Goal: Ask a question: Seek information or help from site administrators or community

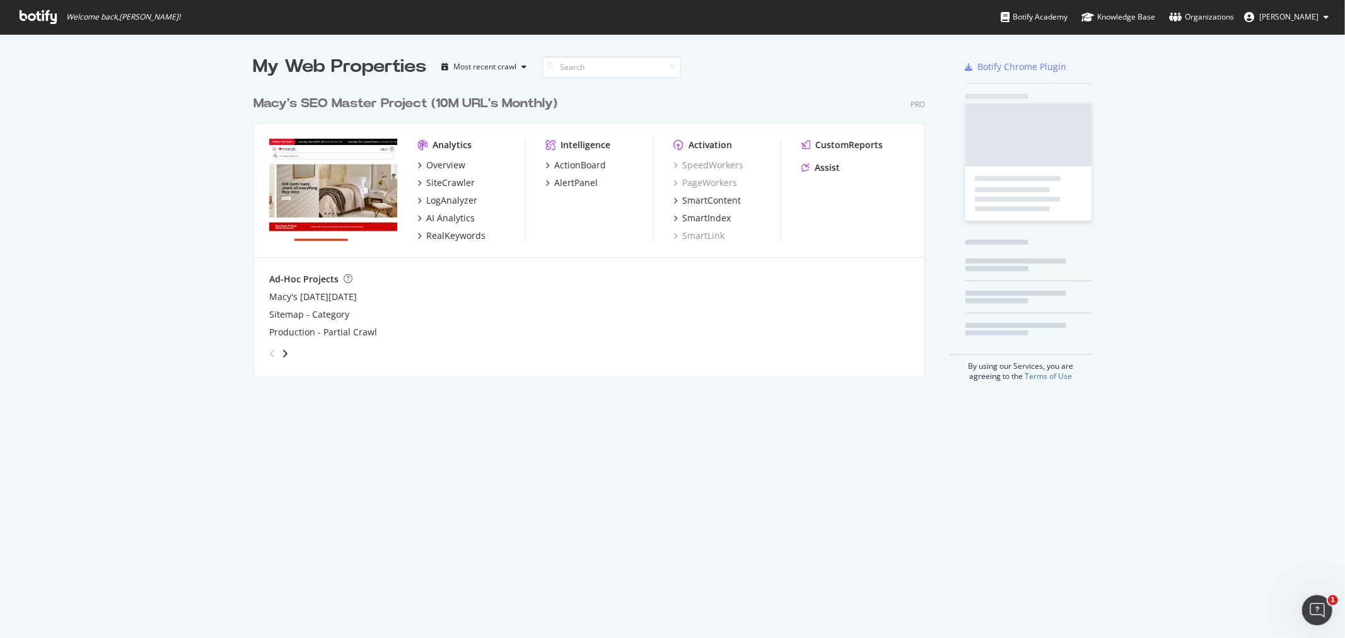
scroll to position [286, 671]
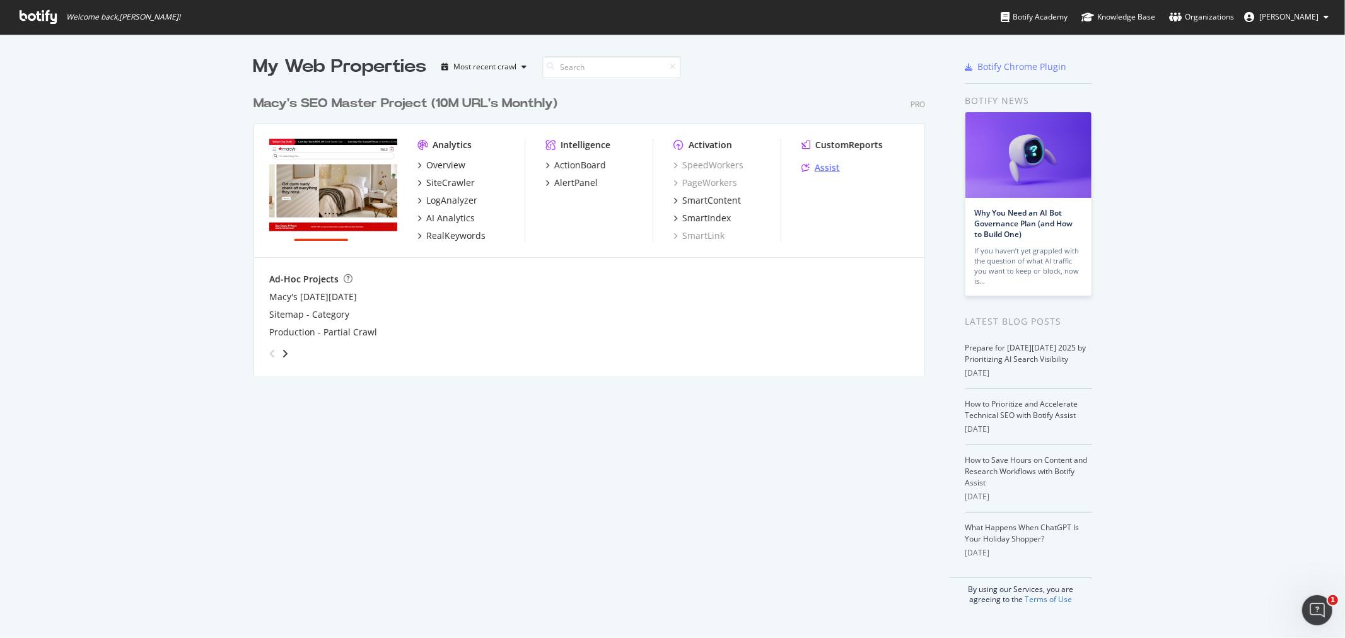
click at [823, 165] on div "Assist" at bounding box center [827, 167] width 25 height 13
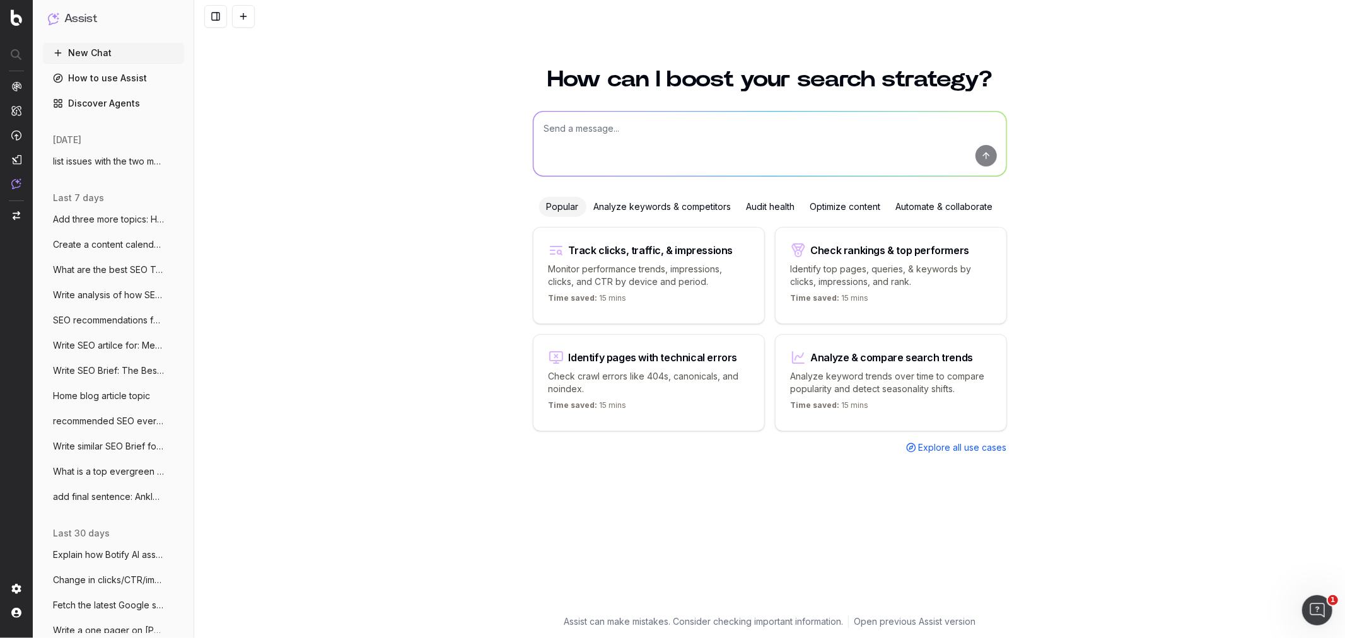
click at [587, 120] on textarea at bounding box center [770, 144] width 473 height 64
paste textarea "Holiday-Ready Kitchen Upgrades: Tools & Layout Tweaks How to Throw the Ultimate…"
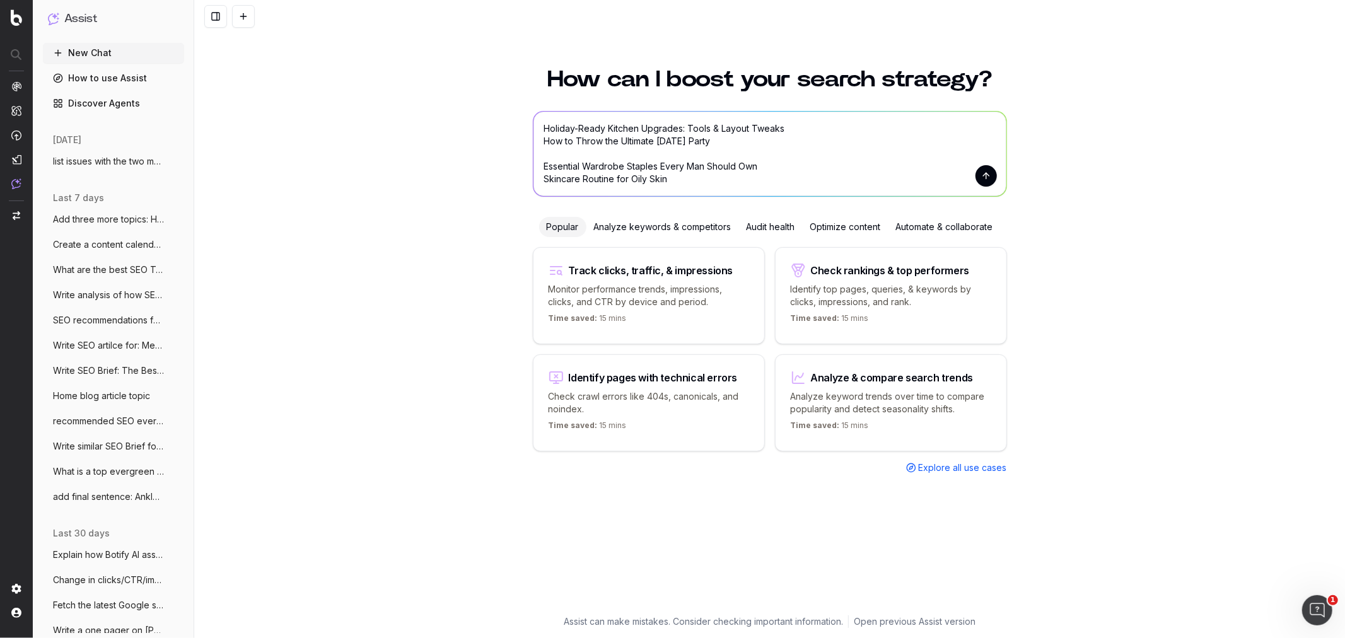
click at [544, 132] on textarea "Holiday-Ready Kitchen Upgrades: Tools & Layout Tweaks How to Throw the Ultimate…" at bounding box center [770, 154] width 473 height 85
type textarea "Write additional blog topic for fashion: Holiday-Ready Kitchen Upgrades: Tools …"
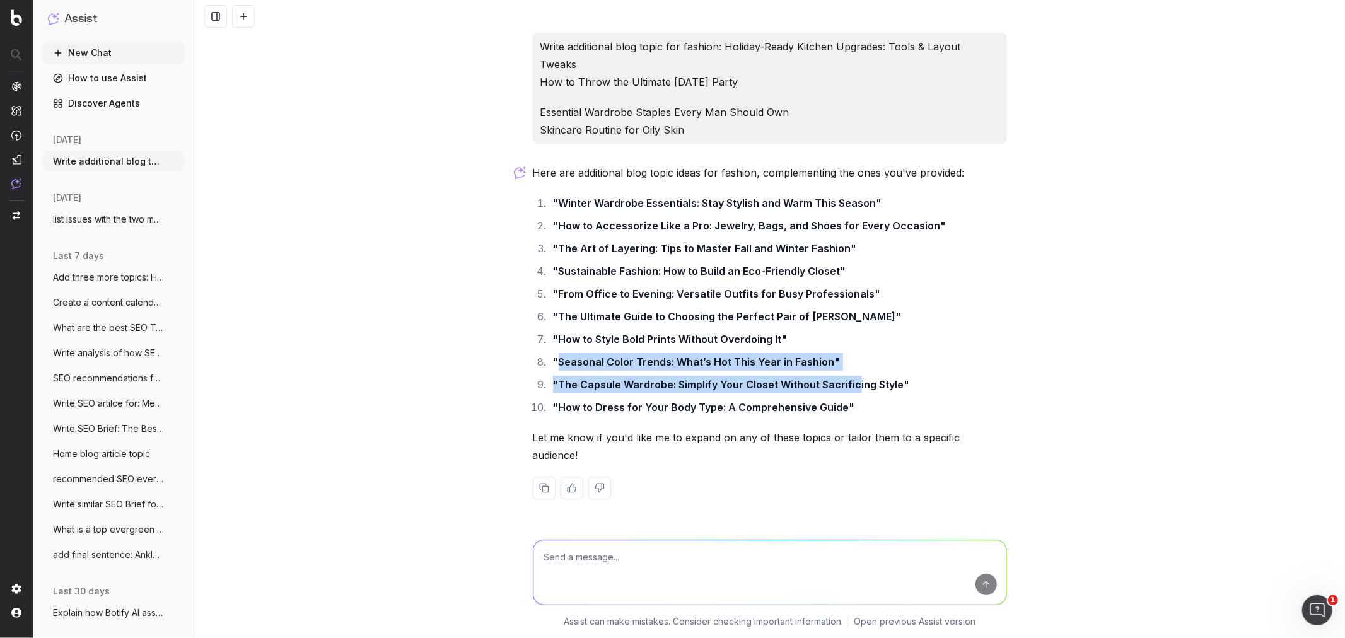
drag, startPoint x: 560, startPoint y: 342, endPoint x: 855, endPoint y: 362, distance: 295.9
click at [855, 362] on ol ""Winter Wardrobe Essentials: Stay Stylish and Warm This Season" "How to Accesso…" at bounding box center [770, 305] width 474 height 222
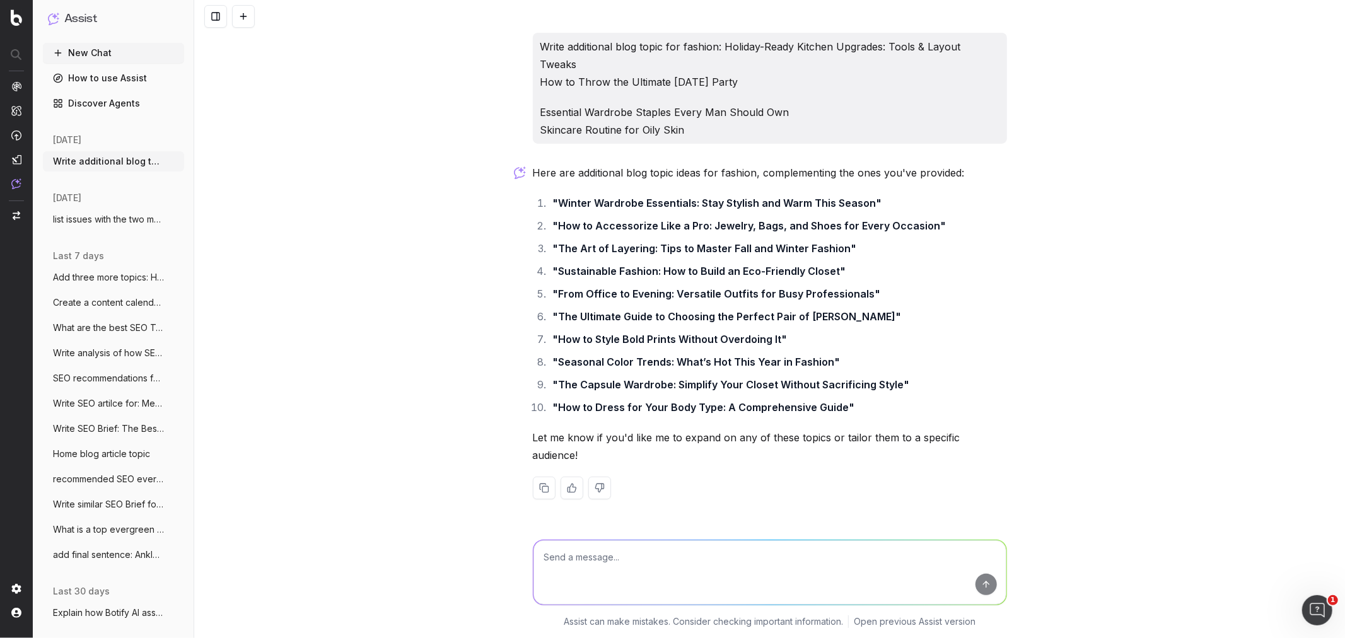
click at [858, 399] on li ""How to Dress for Your Body Type: A Comprehensive Guide"" at bounding box center [778, 408] width 458 height 18
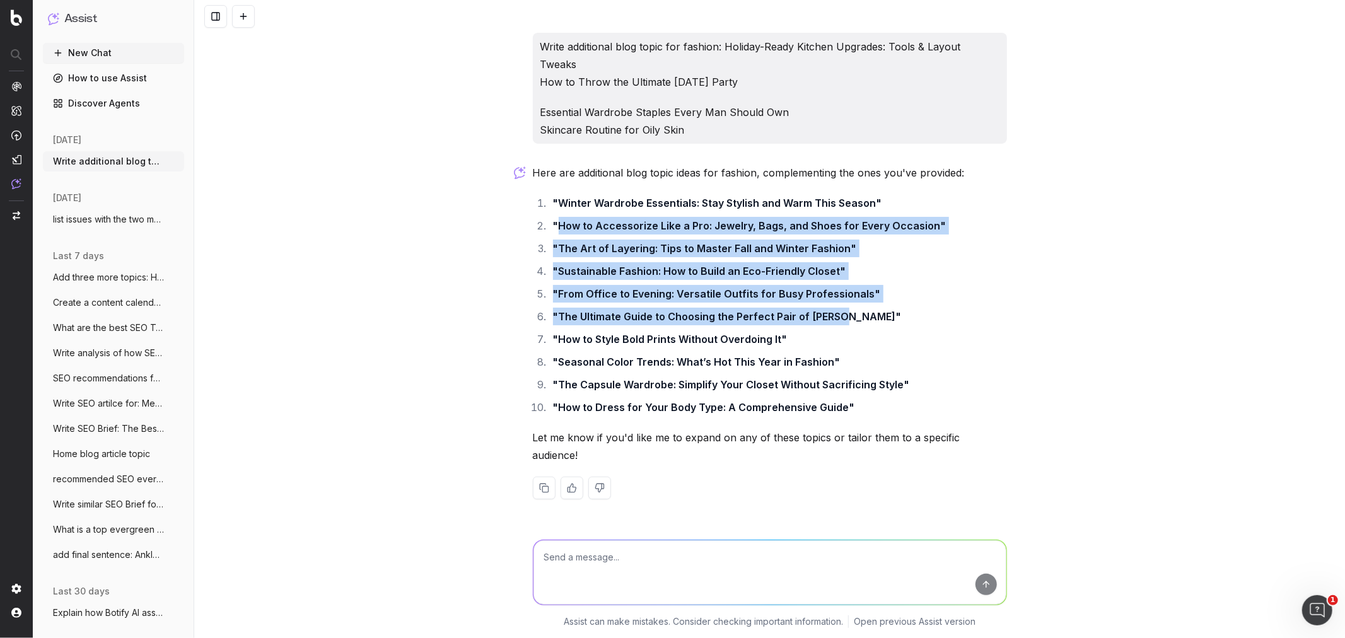
drag, startPoint x: 557, startPoint y: 208, endPoint x: 912, endPoint y: 286, distance: 363.5
click at [912, 286] on ol ""Winter Wardrobe Essentials: Stay Stylish and Warm This Season" "How to Accesso…" at bounding box center [770, 305] width 474 height 222
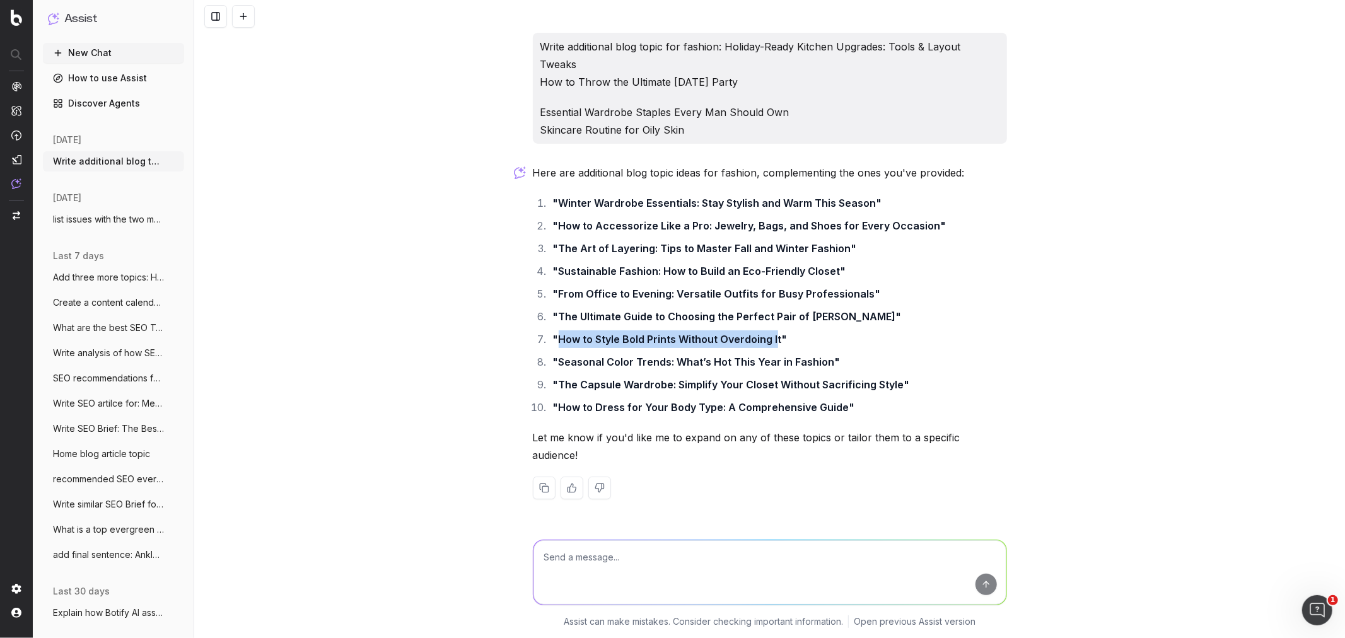
drag, startPoint x: 776, startPoint y: 322, endPoint x: 560, endPoint y: 322, distance: 215.7
click at [560, 333] on strong ""How to Style Bold Prints Without Overdoing It"" at bounding box center [670, 339] width 235 height 13
click at [582, 560] on textarea at bounding box center [770, 573] width 473 height 64
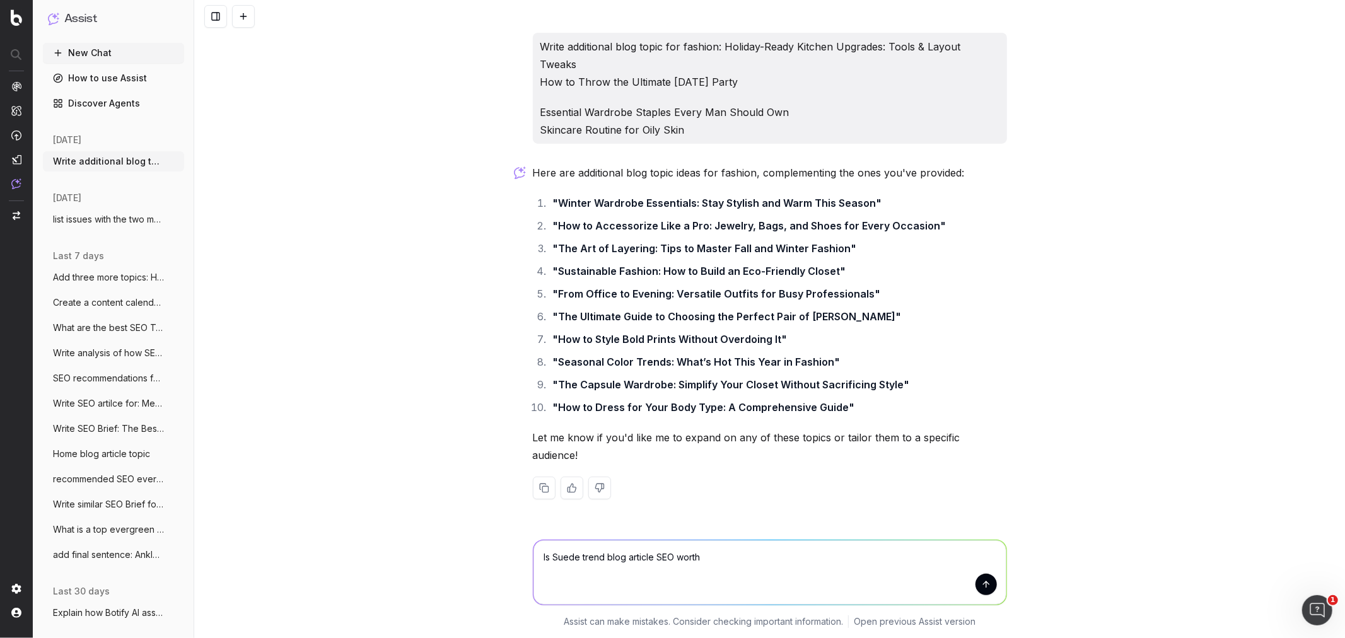
type textarea "Is Suede trend blog article SEO worthy"
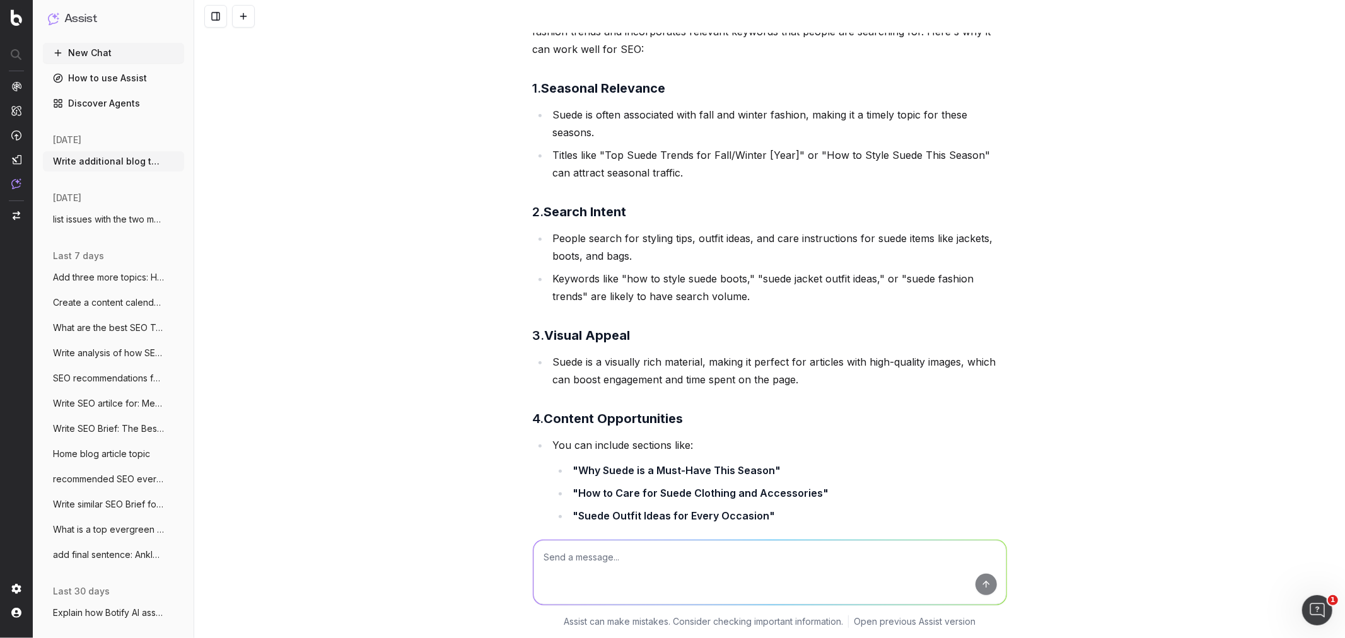
scroll to position [633, 0]
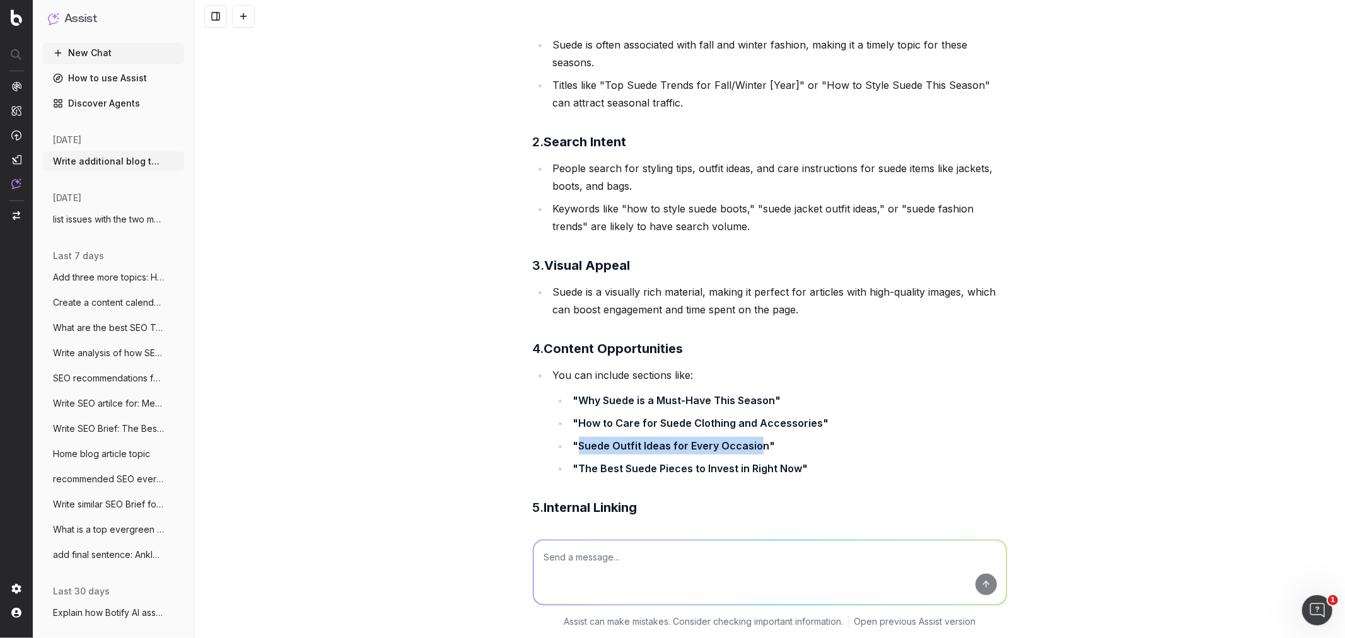
drag, startPoint x: 571, startPoint y: 412, endPoint x: 749, endPoint y: 412, distance: 178.5
click at [749, 440] on strong ""Suede Outfit Ideas for Every Occasion"" at bounding box center [674, 446] width 202 height 13
click at [749, 462] on strong ""The Best Suede Pieces to Invest in Right Now"" at bounding box center [690, 468] width 235 height 13
drag, startPoint x: 766, startPoint y: 364, endPoint x: 576, endPoint y: 364, distance: 189.9
click at [576, 394] on strong ""Why Suede is a Must-Have This Season"" at bounding box center [677, 400] width 208 height 13
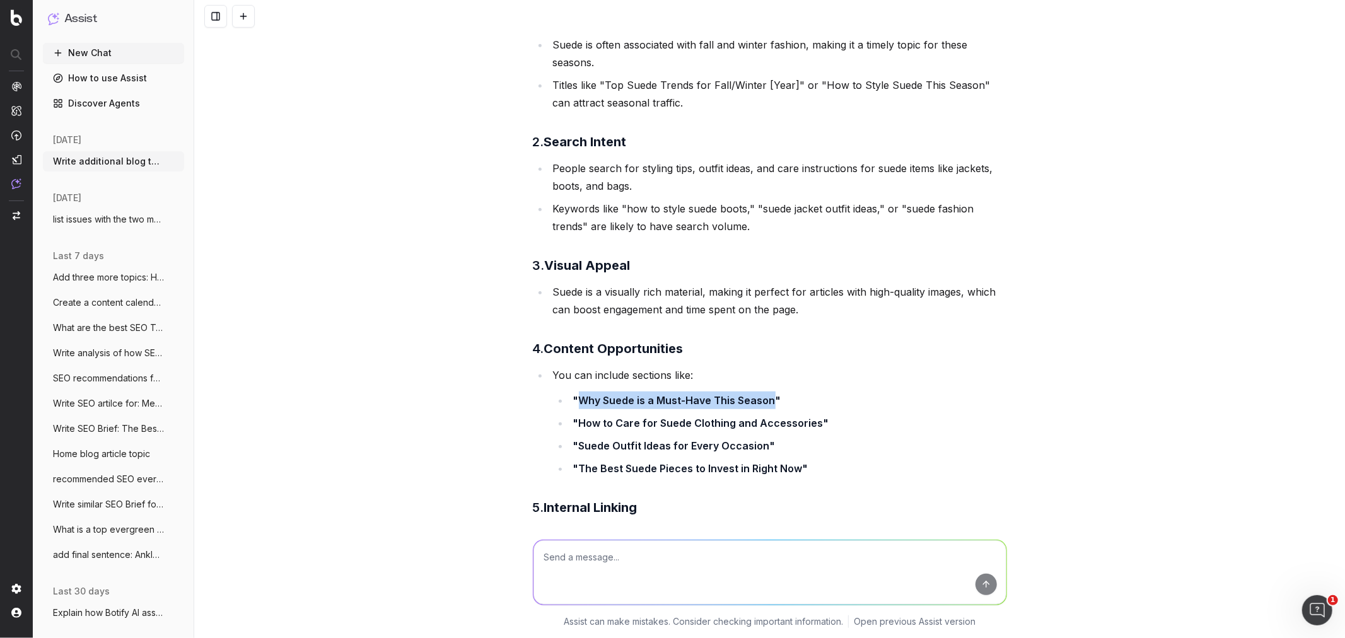
copy strong "Why Suede is a Must-Have This Season"
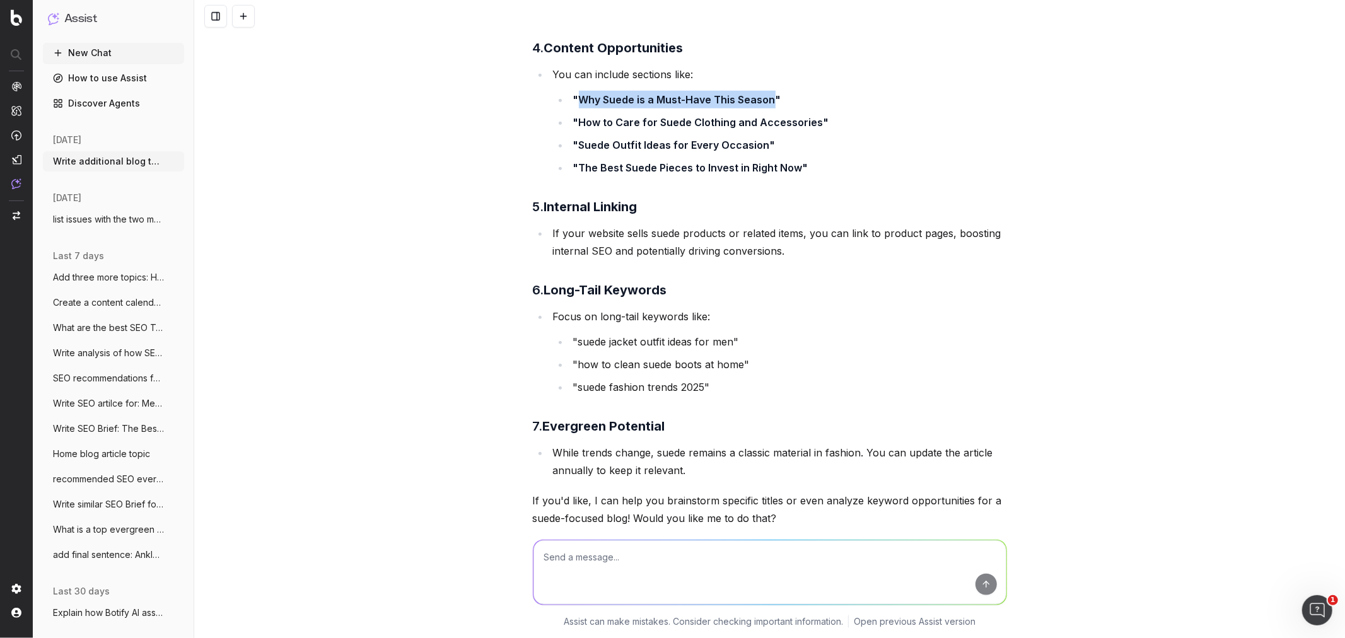
scroll to position [956, 0]
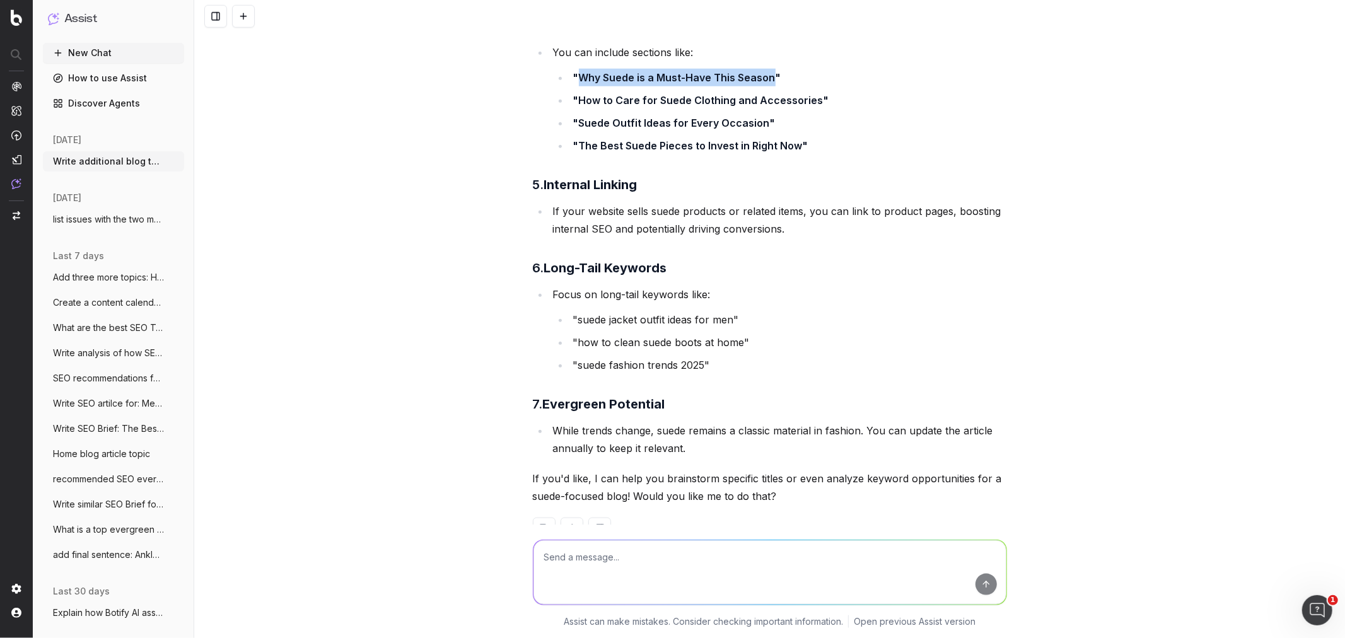
copy strong "Why Suede is a Must-Have This Season"
click at [630, 546] on textarea at bounding box center [770, 573] width 473 height 64
paste textarea "How to Make Your Makeup Last All Day Skincare Myths Debunked: What Really Works…"
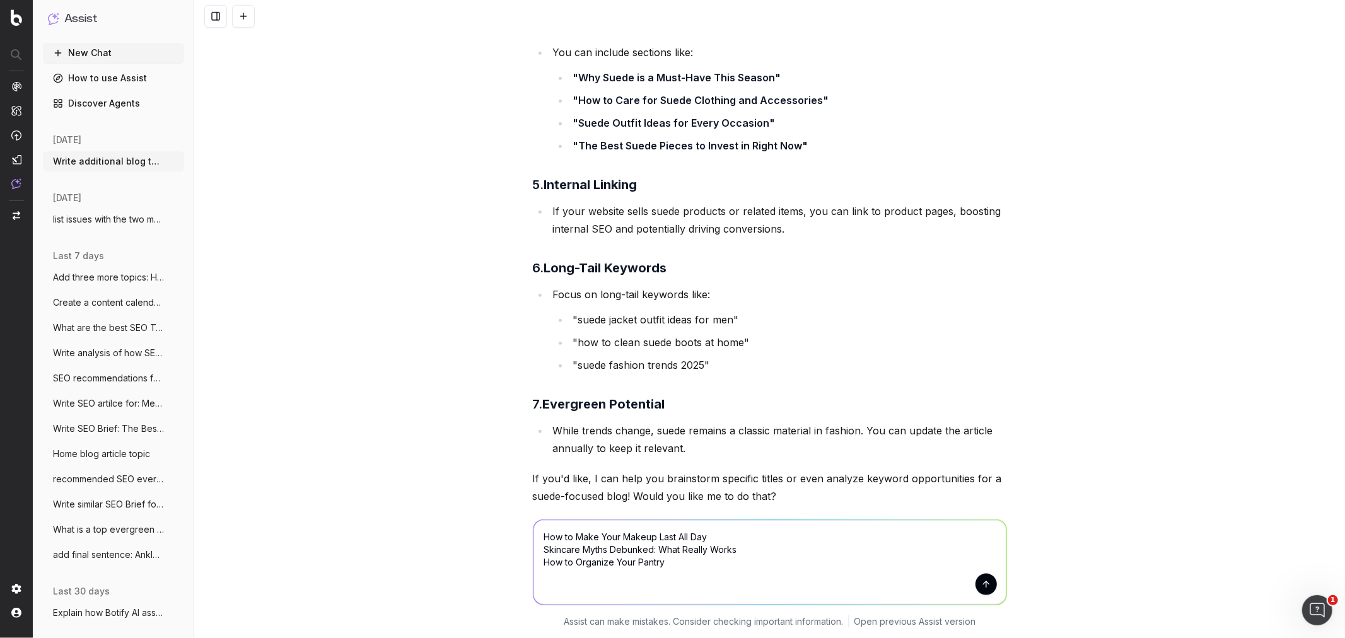
click at [539, 530] on textarea "How to Make Your Makeup Last All Day Skincare Myths Debunked: What Really Works…" at bounding box center [770, 562] width 473 height 85
type textarea "Add Two Fashion Blogs: How to Make Your Makeup Last All Day Skincare Myths Debu…"
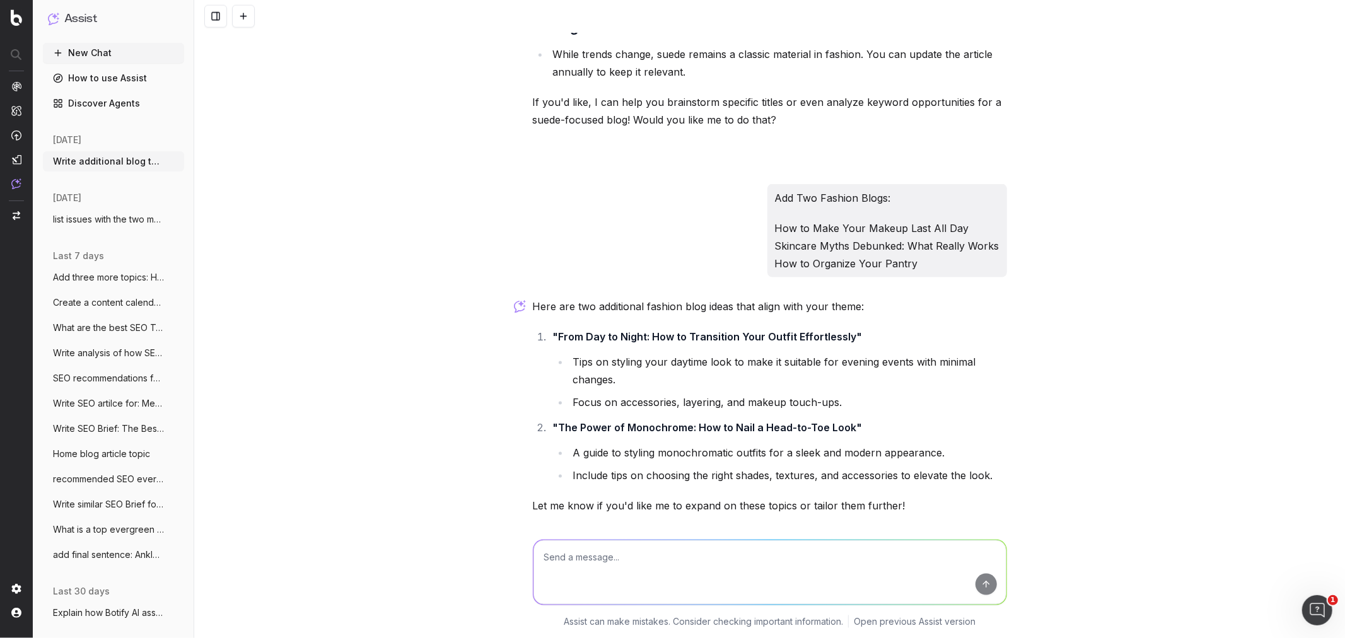
scroll to position [1342, 0]
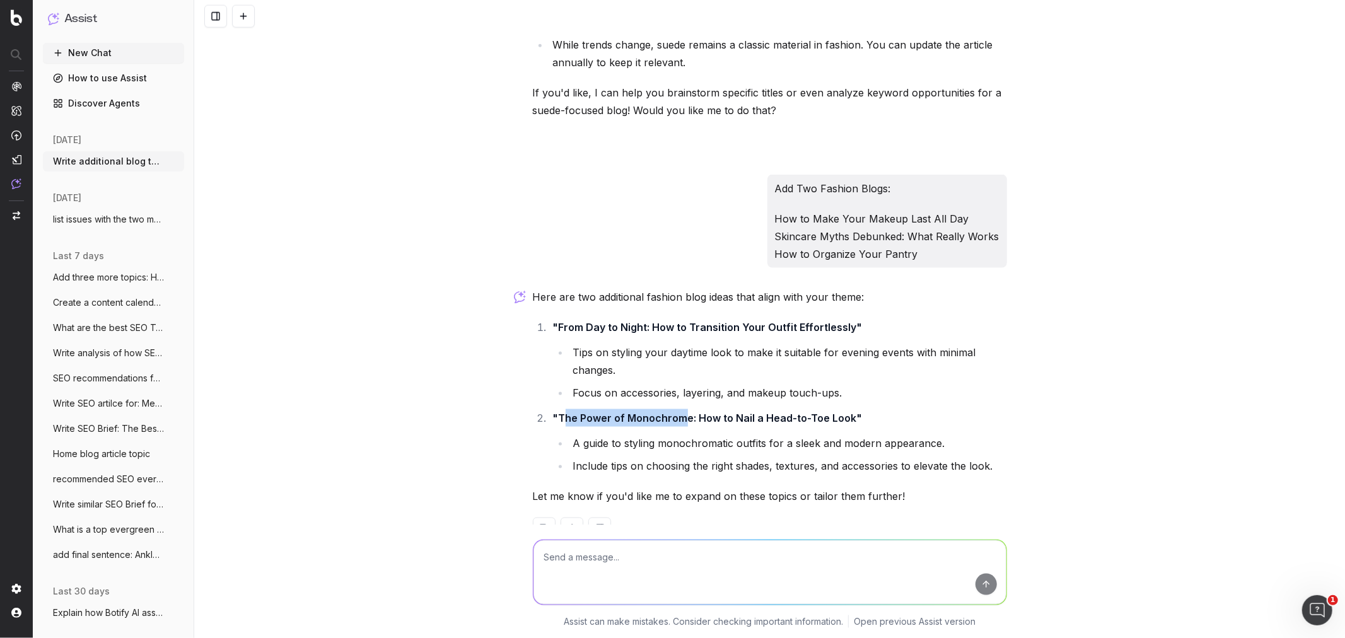
drag, startPoint x: 682, startPoint y: 382, endPoint x: 562, endPoint y: 380, distance: 119.9
click at [562, 412] on strong ""The Power of Monochrome: How to Nail a Head-to-Toe Look"" at bounding box center [708, 418] width 310 height 13
click at [554, 412] on strong ""The Power of Monochrome: How to Nail a Head-to-Toe Look"" at bounding box center [708, 418] width 310 height 13
drag, startPoint x: 555, startPoint y: 380, endPoint x: 679, endPoint y: 380, distance: 124.3
click at [679, 412] on strong ""The Power of Monochrome: How to Nail a Head-to-Toe Look"" at bounding box center [708, 418] width 310 height 13
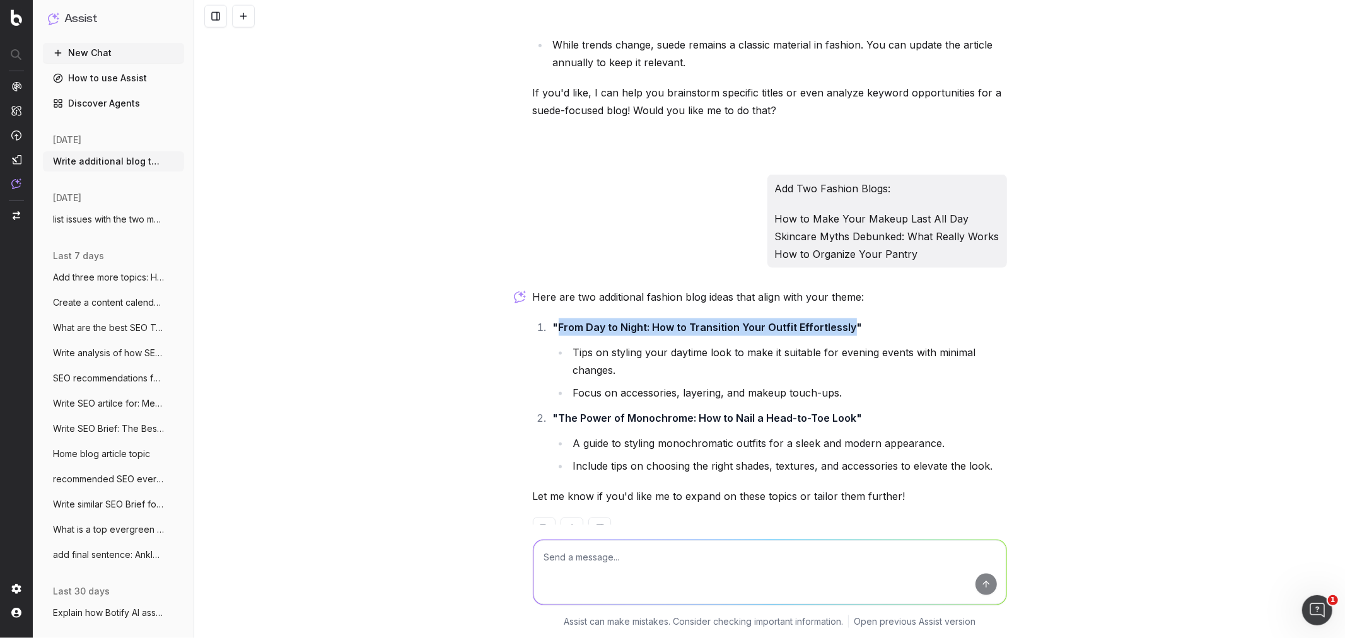
drag, startPoint x: 551, startPoint y: 291, endPoint x: 844, endPoint y: 290, distance: 292.7
click at [844, 321] on strong ""From Day to Night: How to Transition Your Outfit Effortlessly"" at bounding box center [708, 327] width 310 height 13
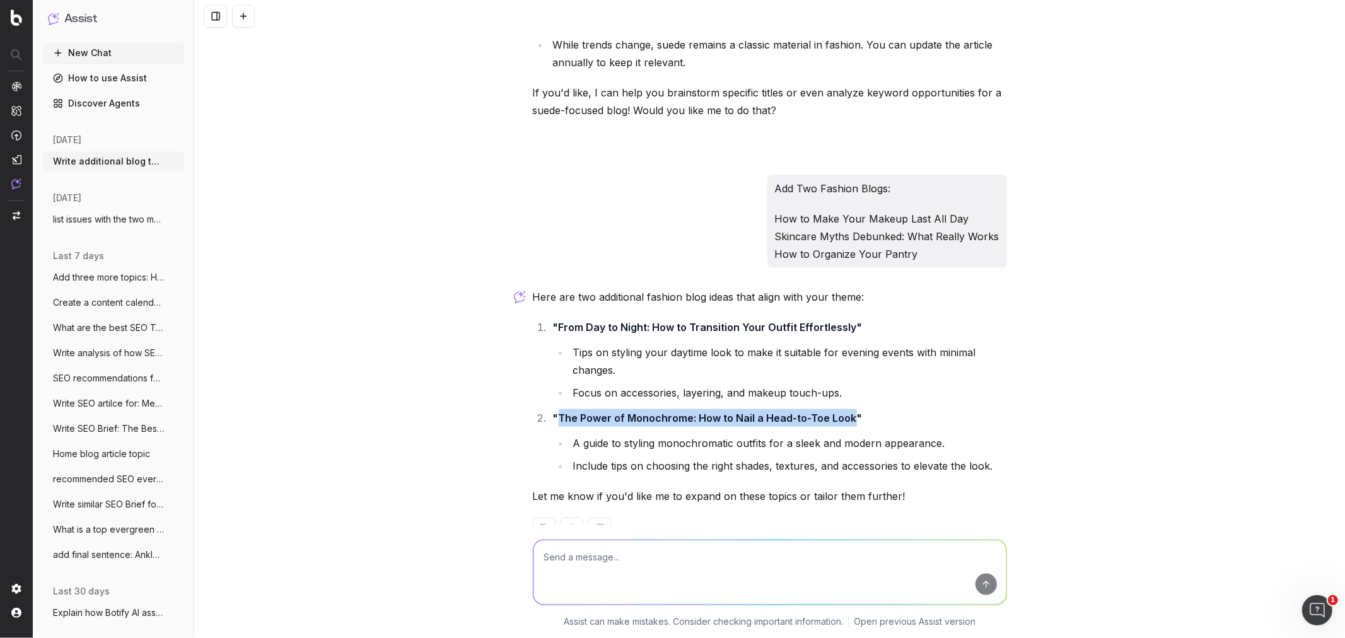
drag, startPoint x: 843, startPoint y: 379, endPoint x: 554, endPoint y: 380, distance: 288.9
click at [554, 412] on strong ""The Power of Monochrome: How to Nail a Head-to-Toe Look"" at bounding box center [708, 418] width 310 height 13
copy strong "The Power of Monochrome: How to Nail a Head-to-Toe Look"
click at [604, 575] on textarea at bounding box center [770, 573] width 473 height 64
click at [638, 565] on textarea "more options:" at bounding box center [770, 573] width 473 height 64
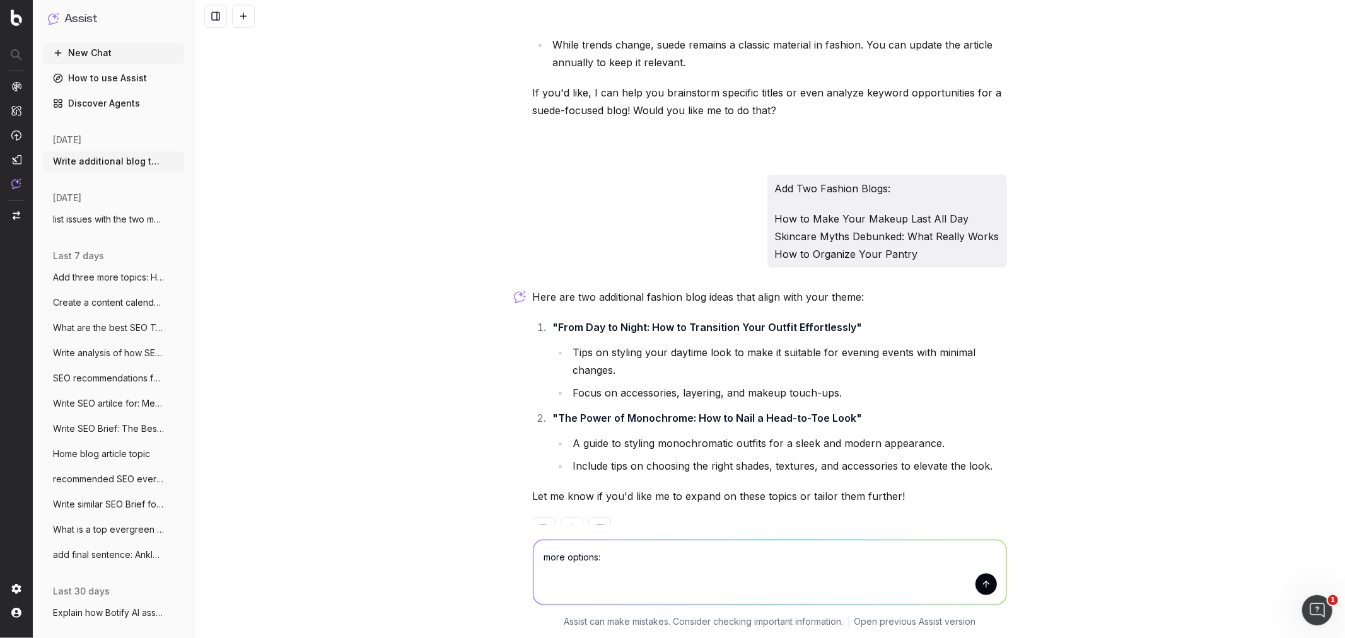
type textarea "more options"
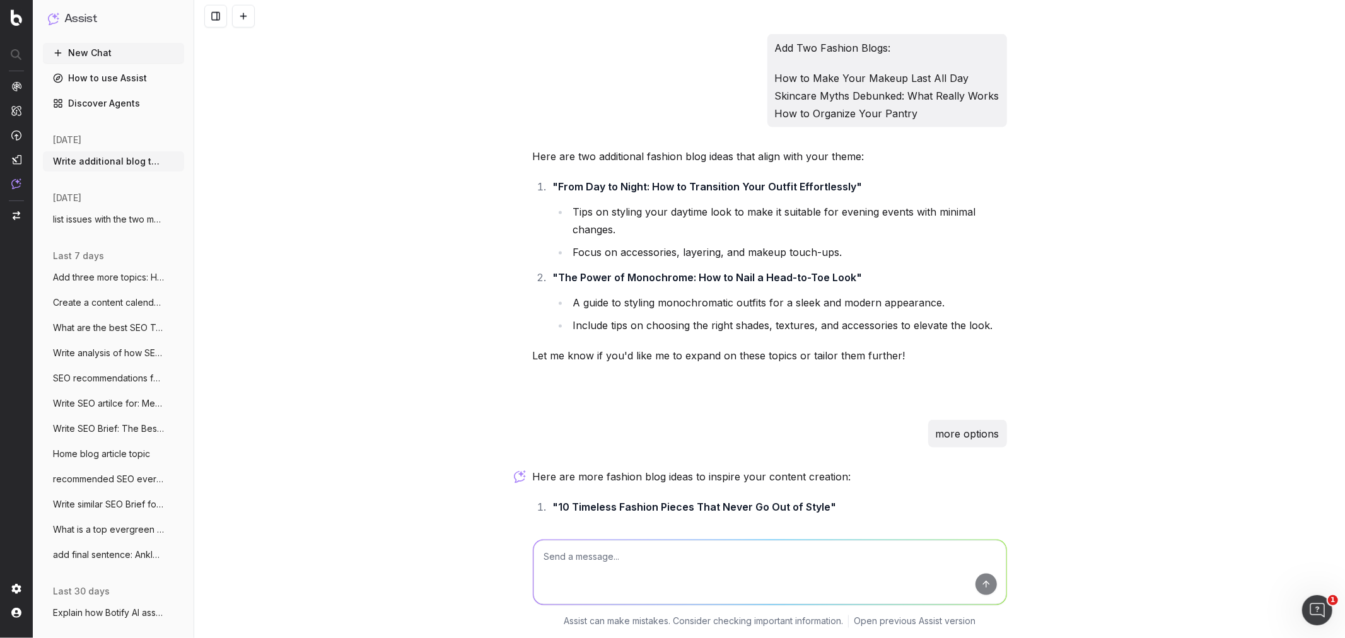
scroll to position [1827, 0]
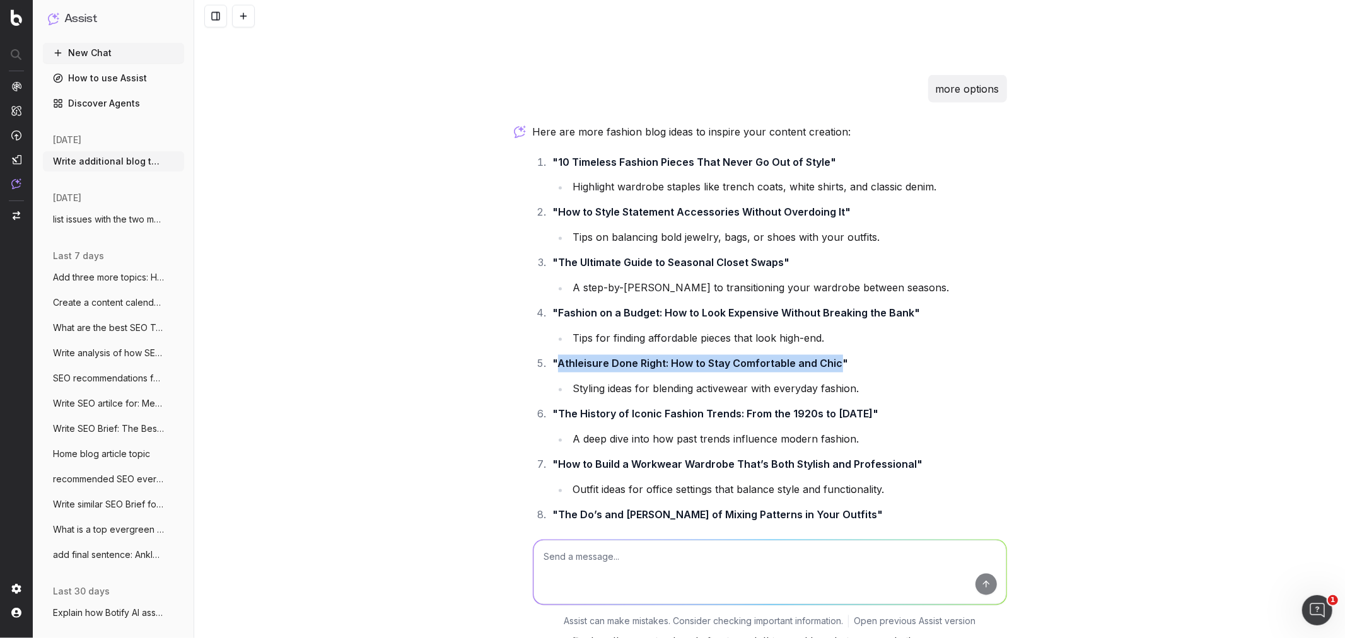
drag, startPoint x: 553, startPoint y: 327, endPoint x: 829, endPoint y: 322, distance: 275.7
click at [829, 358] on strong ""Athleisure Done Right: How to Stay Comfortable and Chic"" at bounding box center [701, 364] width 296 height 13
click at [619, 355] on li ""Athleisure Done Right: How to Stay Comfortable and Chic" Styling ideas for ble…" at bounding box center [778, 376] width 458 height 43
drag, startPoint x: 554, startPoint y: 325, endPoint x: 833, endPoint y: 325, distance: 279.4
click at [833, 358] on strong ""Athleisure Done Right: How to Stay Comfortable and Chic"" at bounding box center [701, 364] width 296 height 13
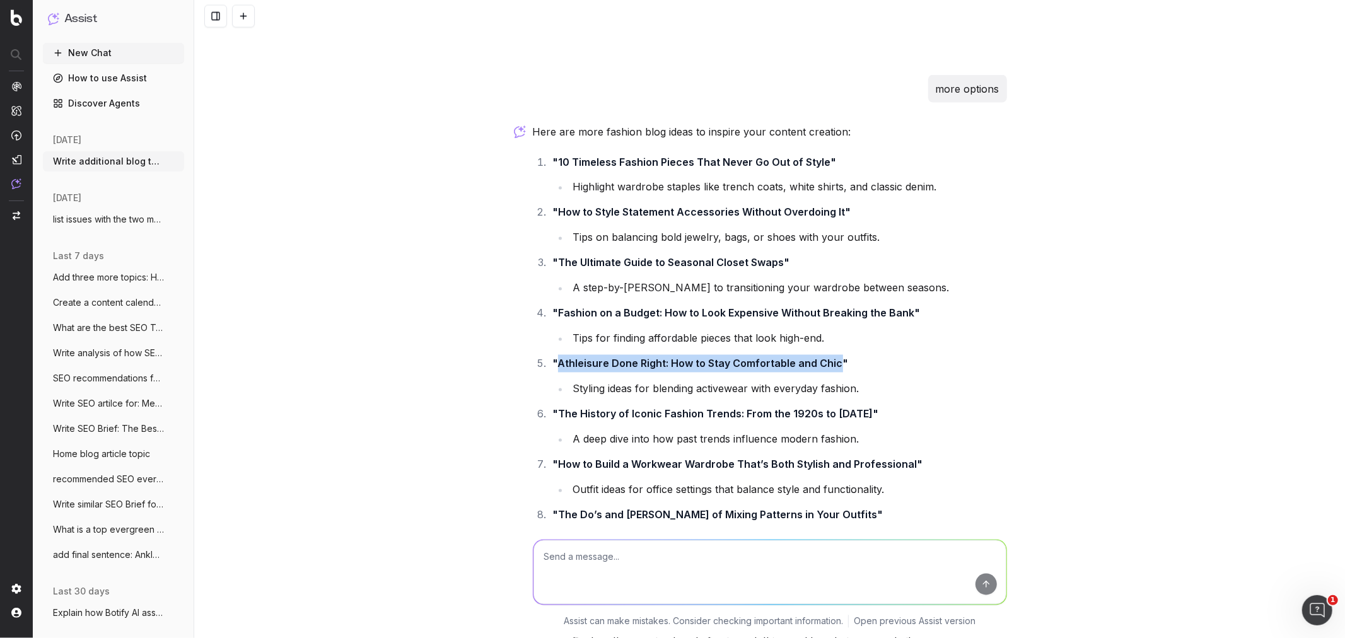
copy strong "Athleisure Done Right: How to Stay Comfortable and Chic"
